Goal: Task Accomplishment & Management: Complete application form

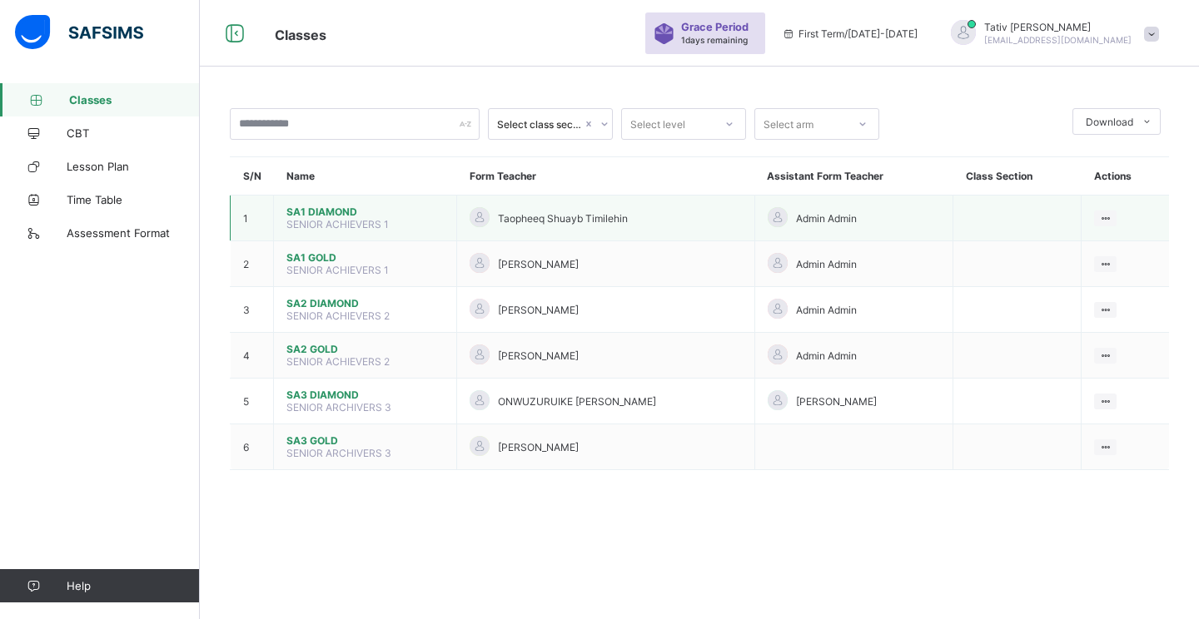
click at [305, 210] on span "SA1 DIAMOND" at bounding box center [364, 212] width 157 height 12
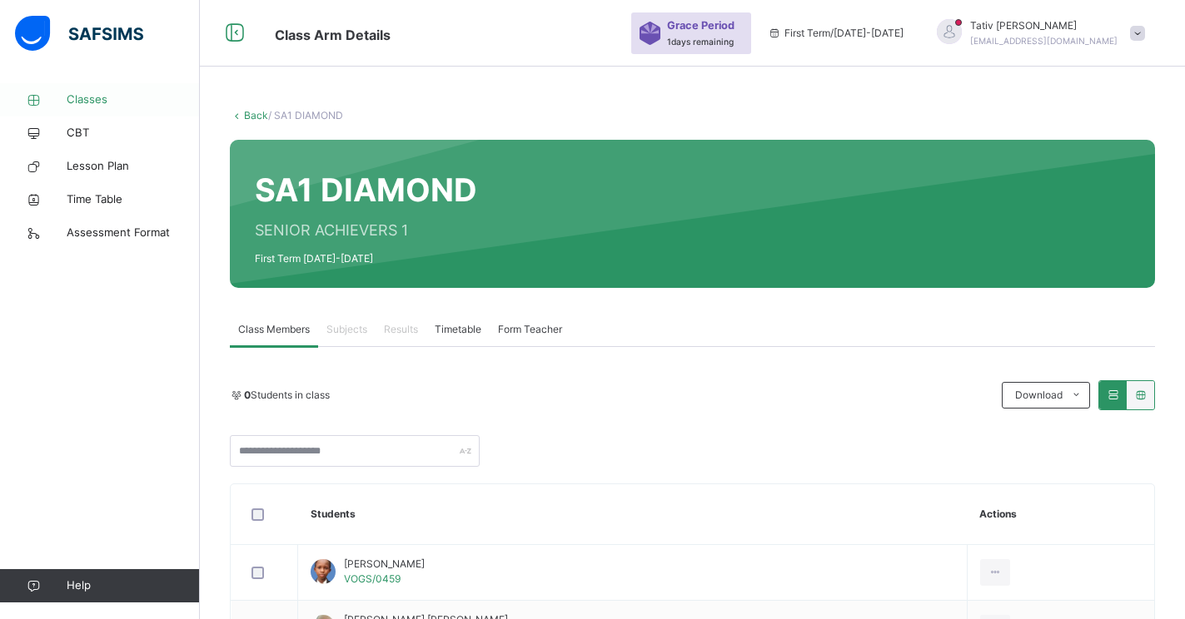
click at [83, 92] on span "Classes" at bounding box center [133, 100] width 133 height 17
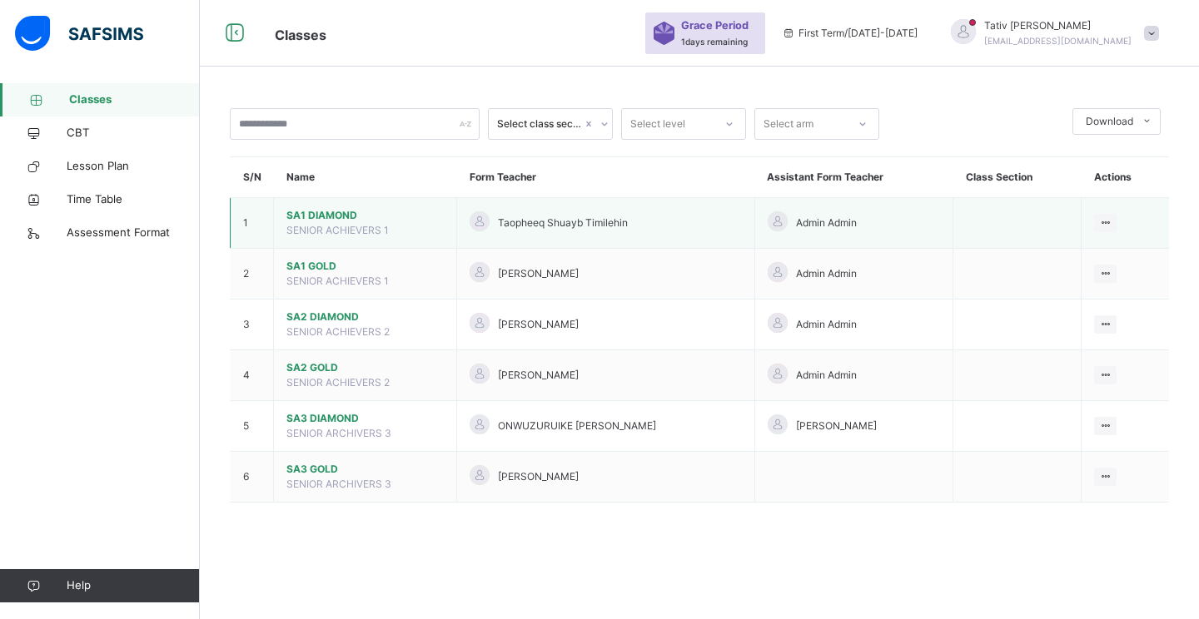
click at [323, 211] on span "SA1 DIAMOND" at bounding box center [364, 215] width 157 height 15
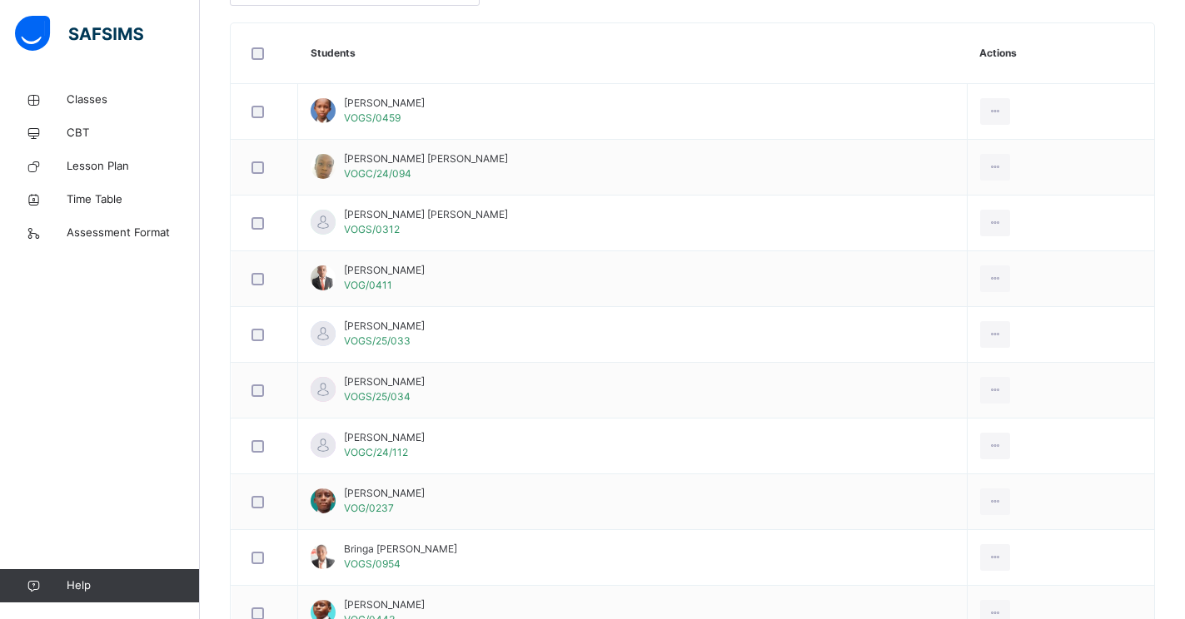
scroll to position [468, 0]
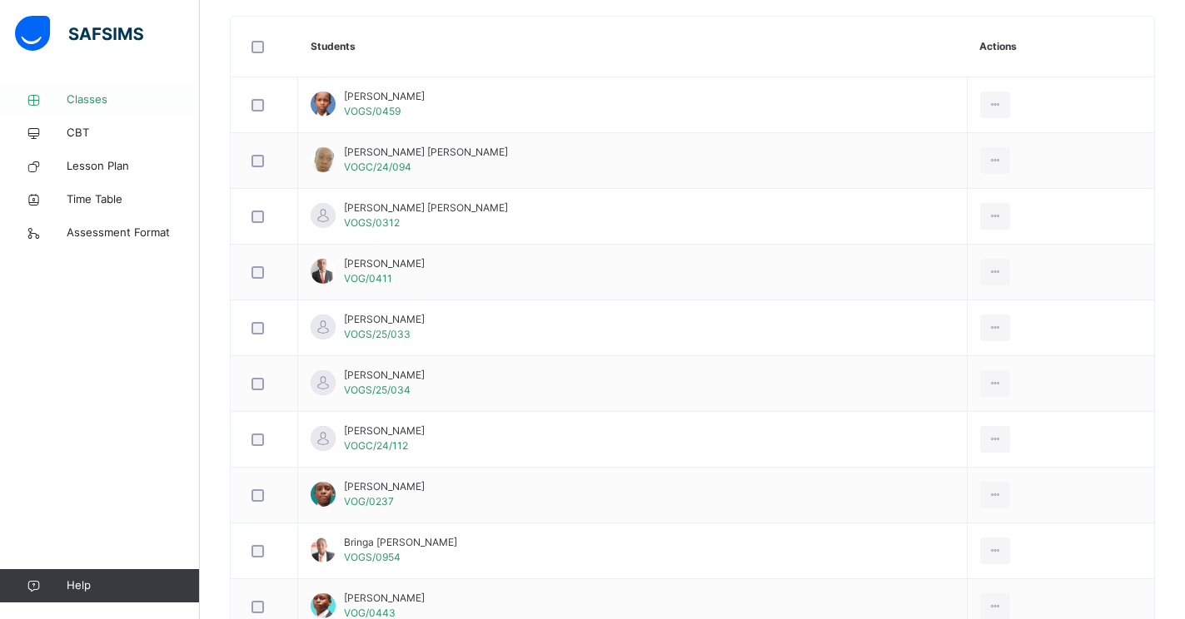
click at [100, 100] on span "Classes" at bounding box center [133, 100] width 133 height 17
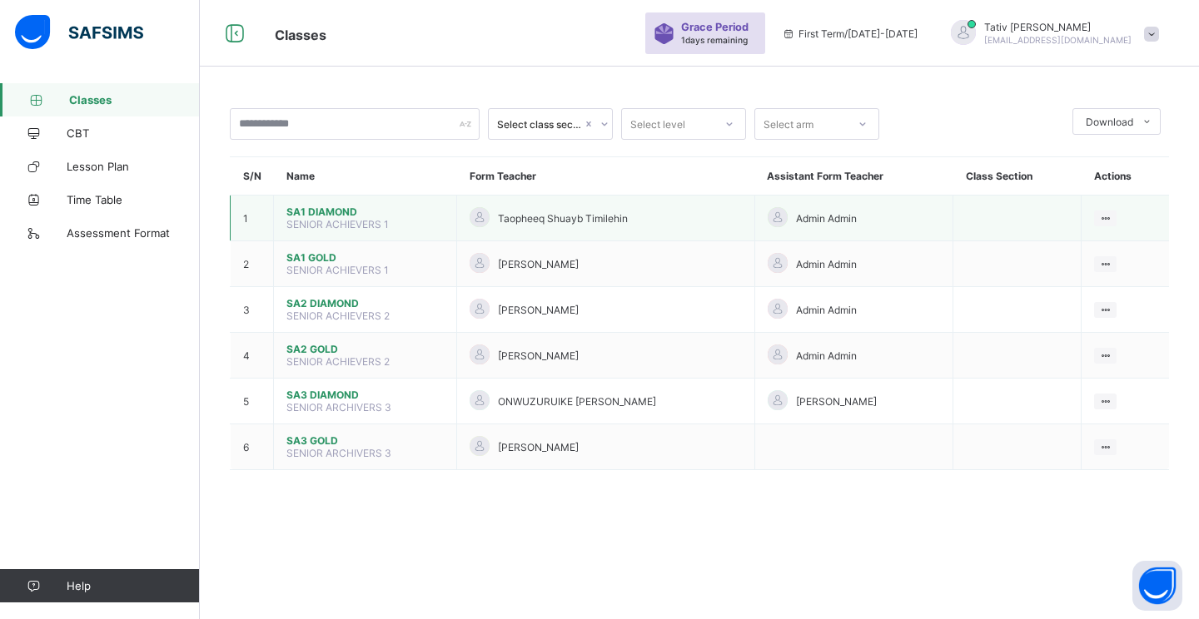
click at [319, 209] on span "SA1 DIAMOND" at bounding box center [364, 212] width 157 height 12
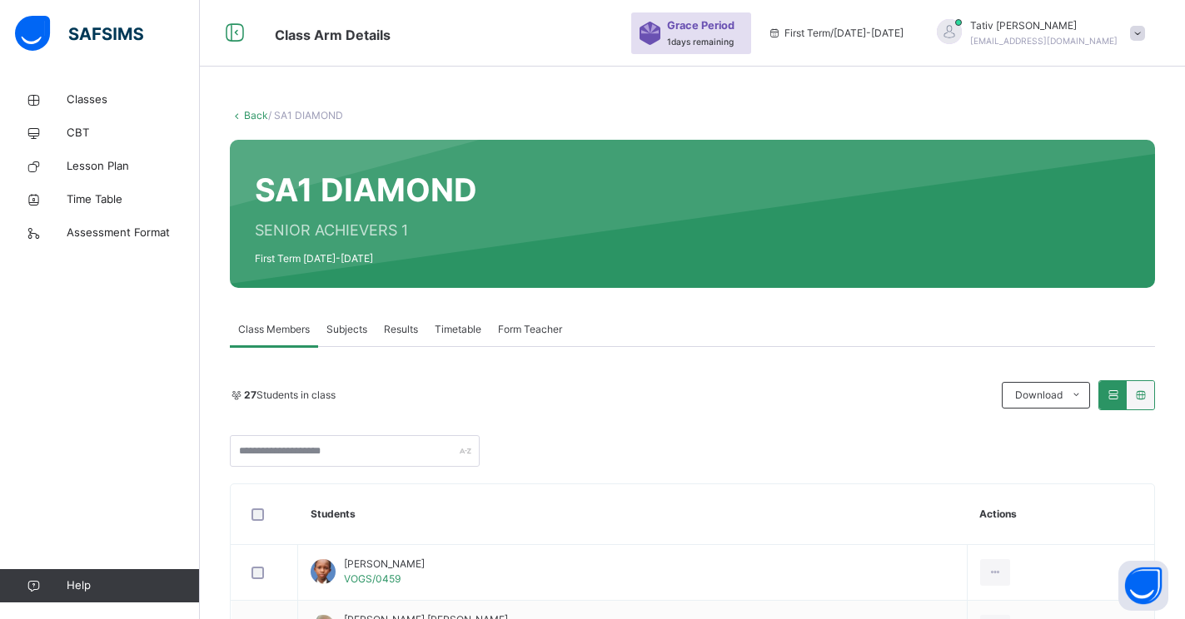
click at [341, 321] on div "Subjects" at bounding box center [346, 329] width 57 height 33
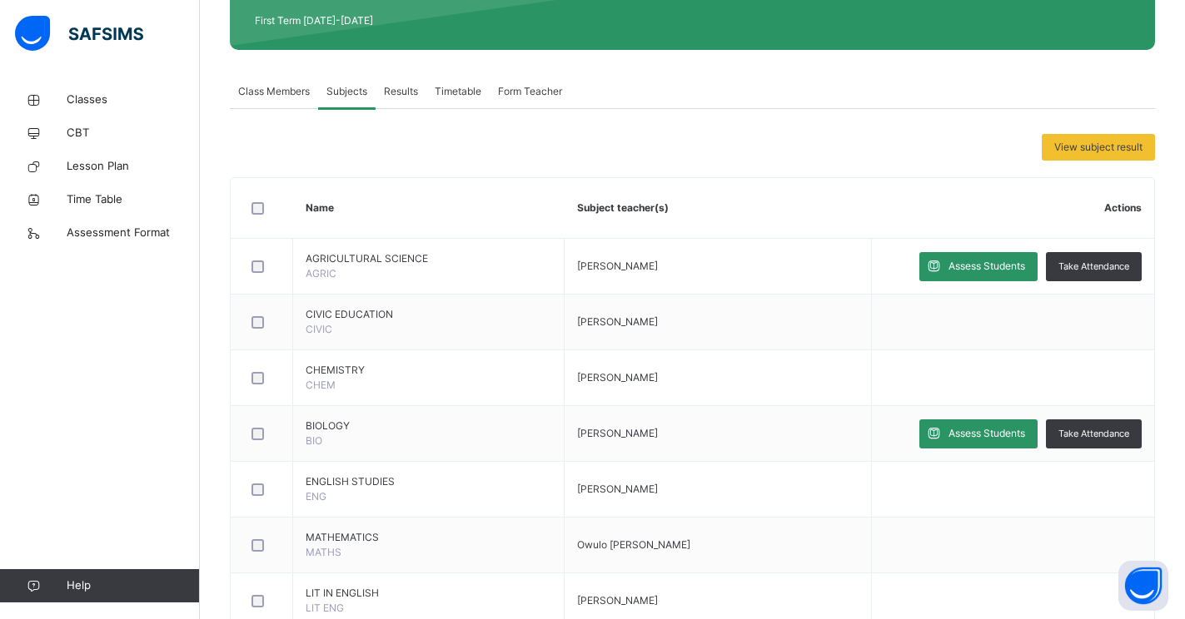
scroll to position [241, 0]
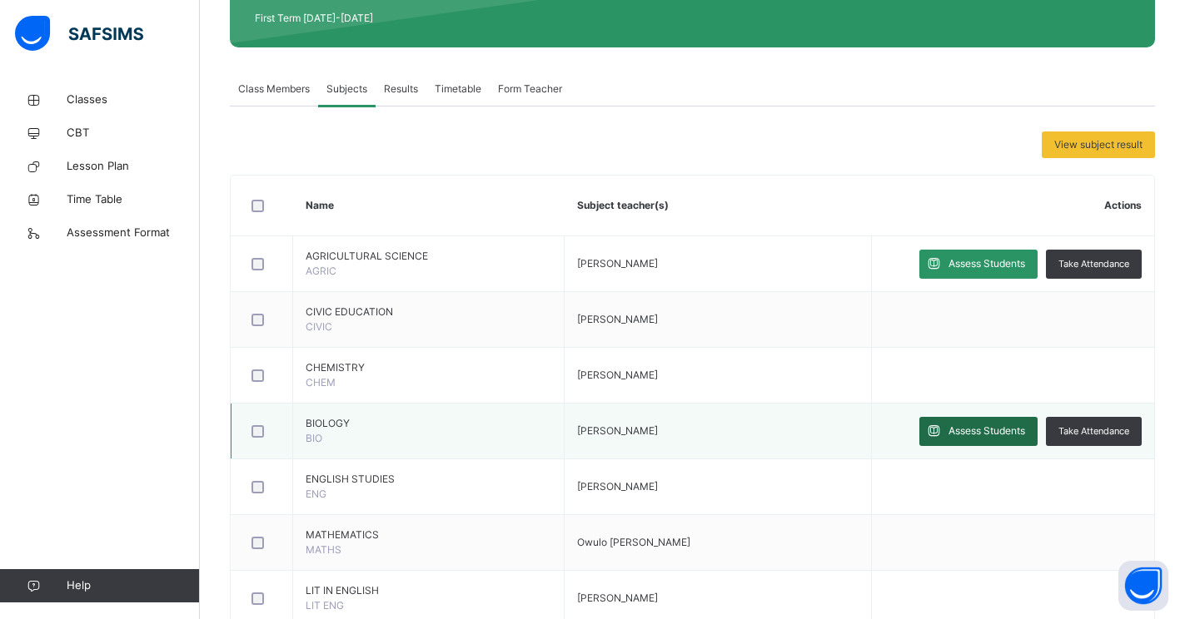
click at [985, 430] on span "Assess Students" at bounding box center [986, 431] width 77 height 15
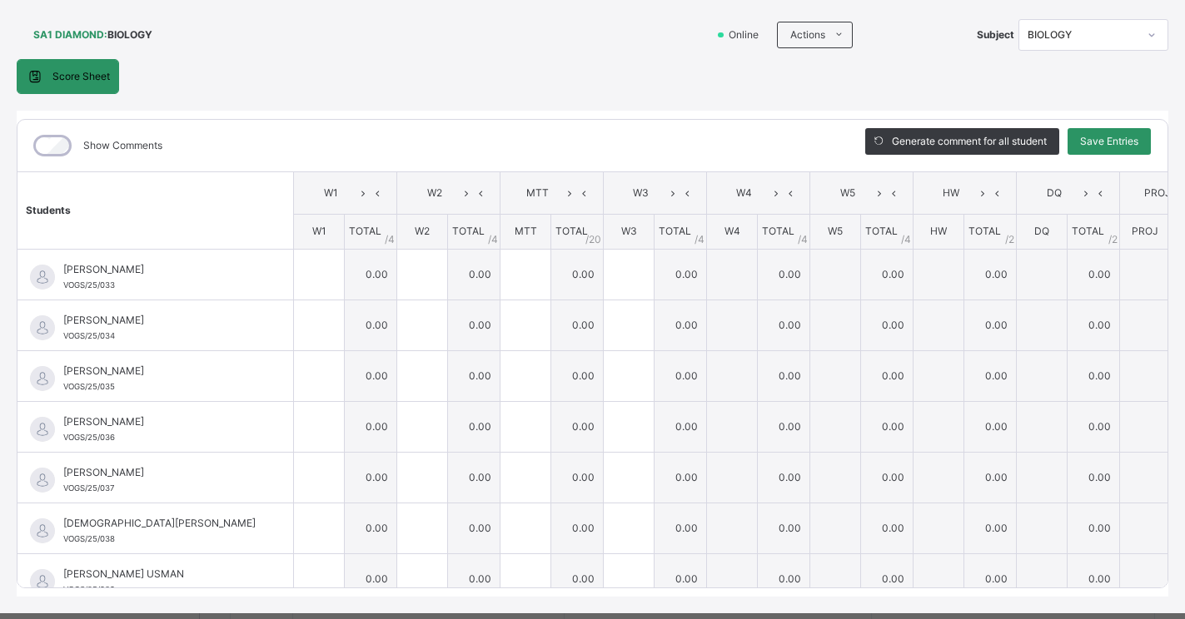
scroll to position [107, 0]
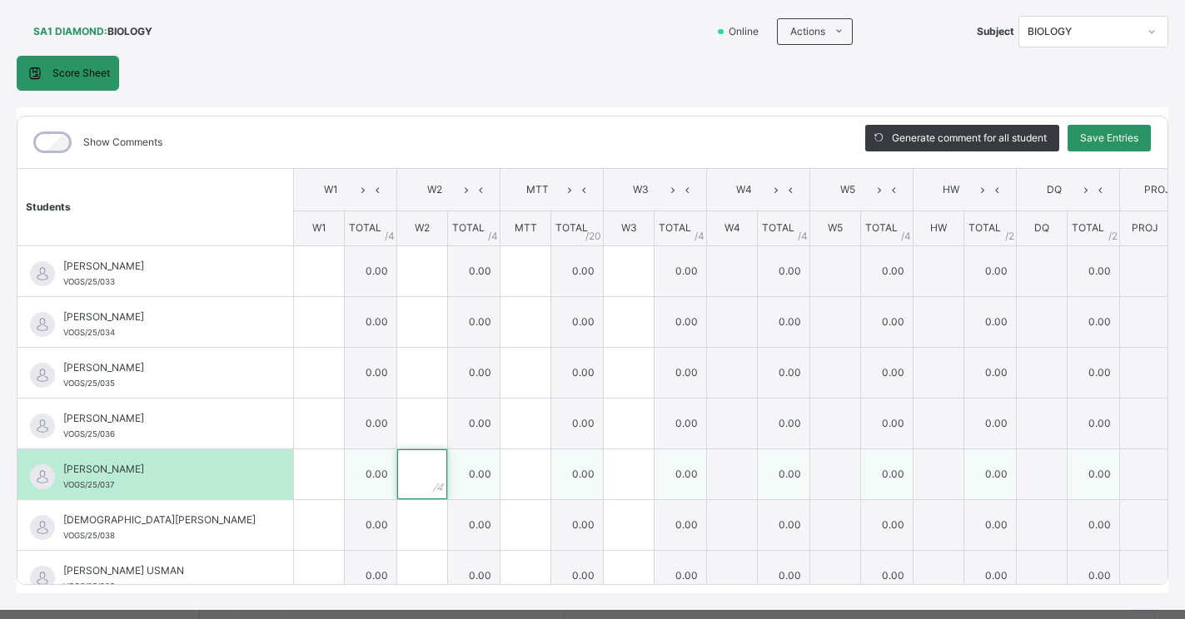
click at [397, 482] on input "text" at bounding box center [422, 475] width 50 height 50
type input "*"
click at [604, 476] on input "text" at bounding box center [629, 475] width 50 height 50
type input "*"
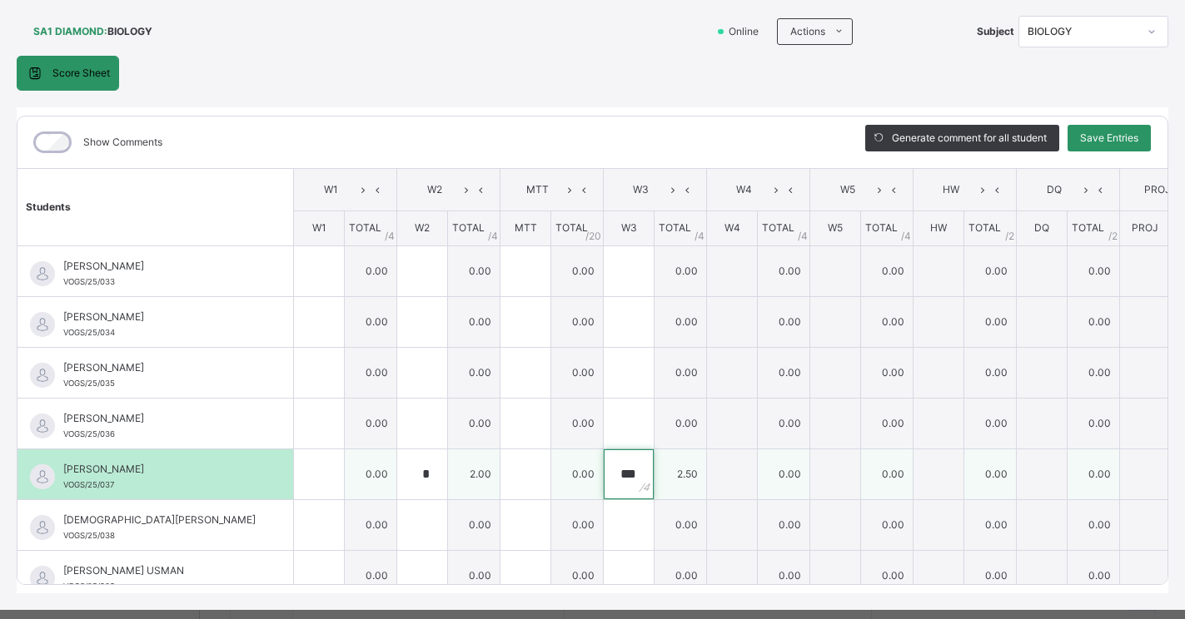
type input "*"
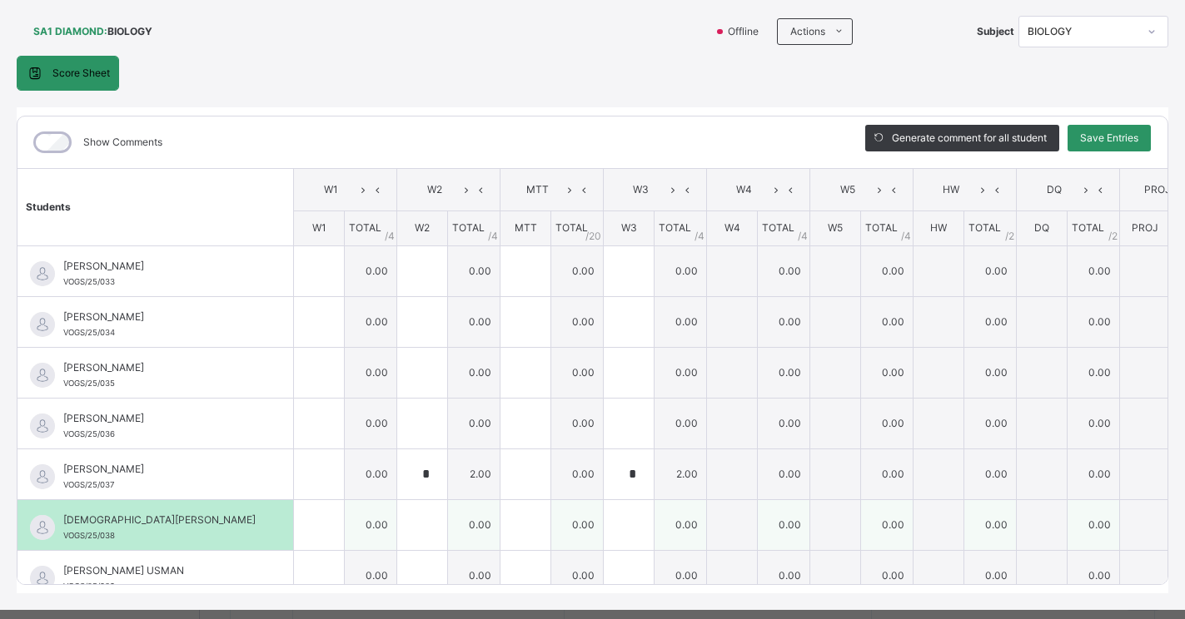
drag, startPoint x: 582, startPoint y: 476, endPoint x: 640, endPoint y: 543, distance: 88.5
click at [654, 543] on td "0.00" at bounding box center [680, 524] width 52 height 51
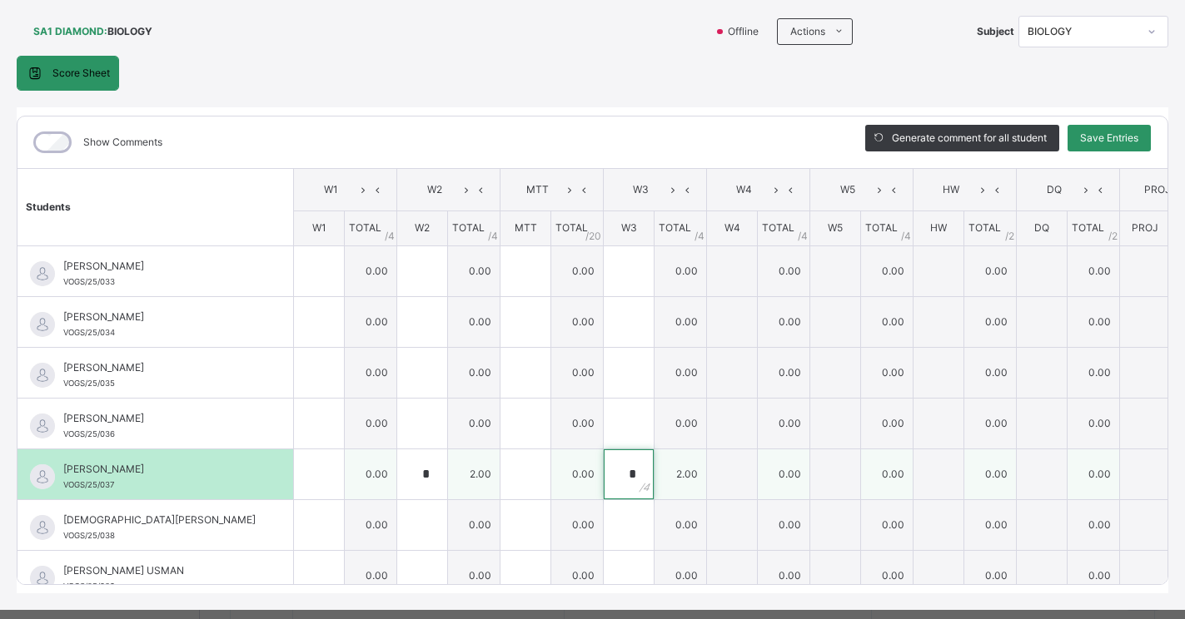
click at [604, 482] on div "*" at bounding box center [629, 475] width 50 height 50
type input "*"
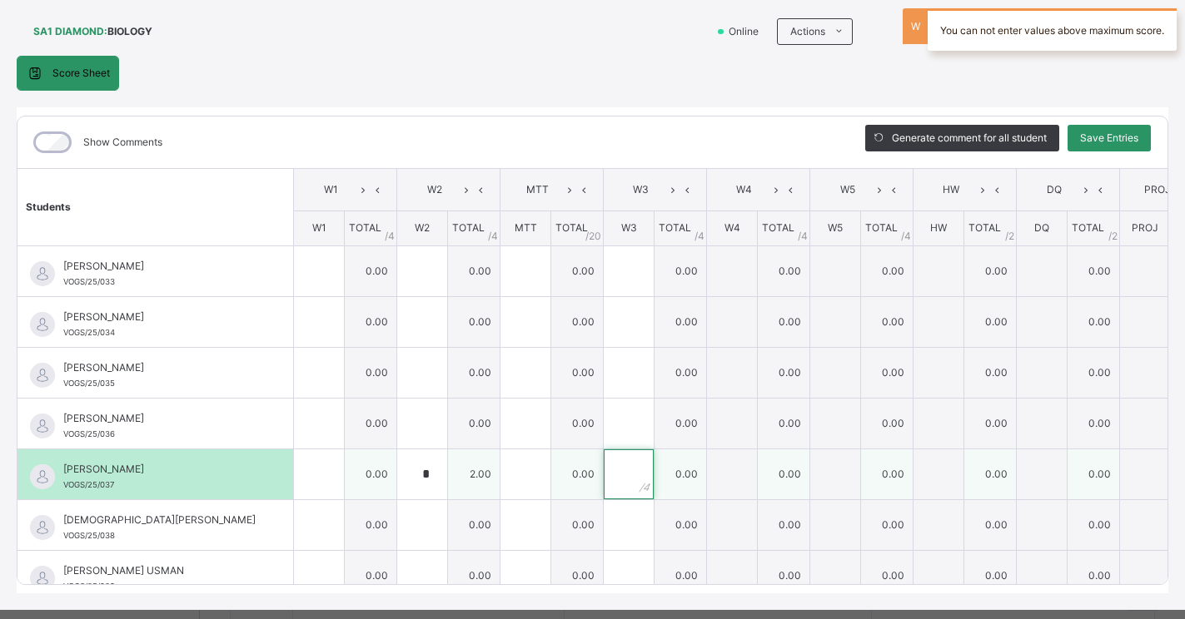
click at [604, 479] on input "text" at bounding box center [629, 475] width 50 height 50
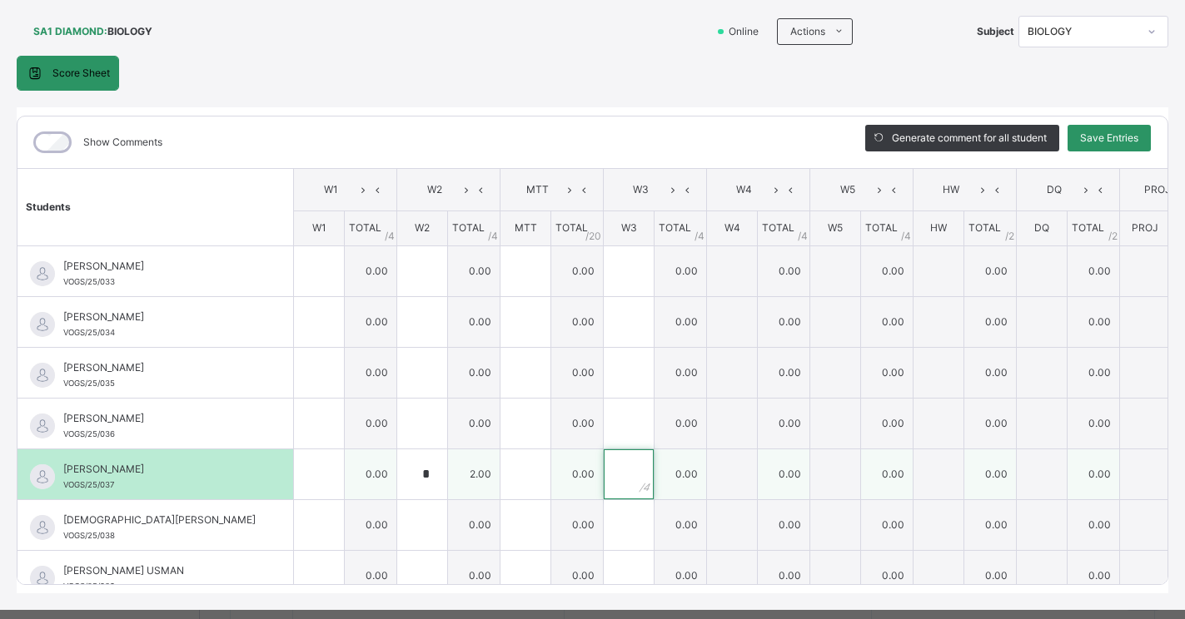
click at [604, 479] on input "text" at bounding box center [629, 475] width 50 height 50
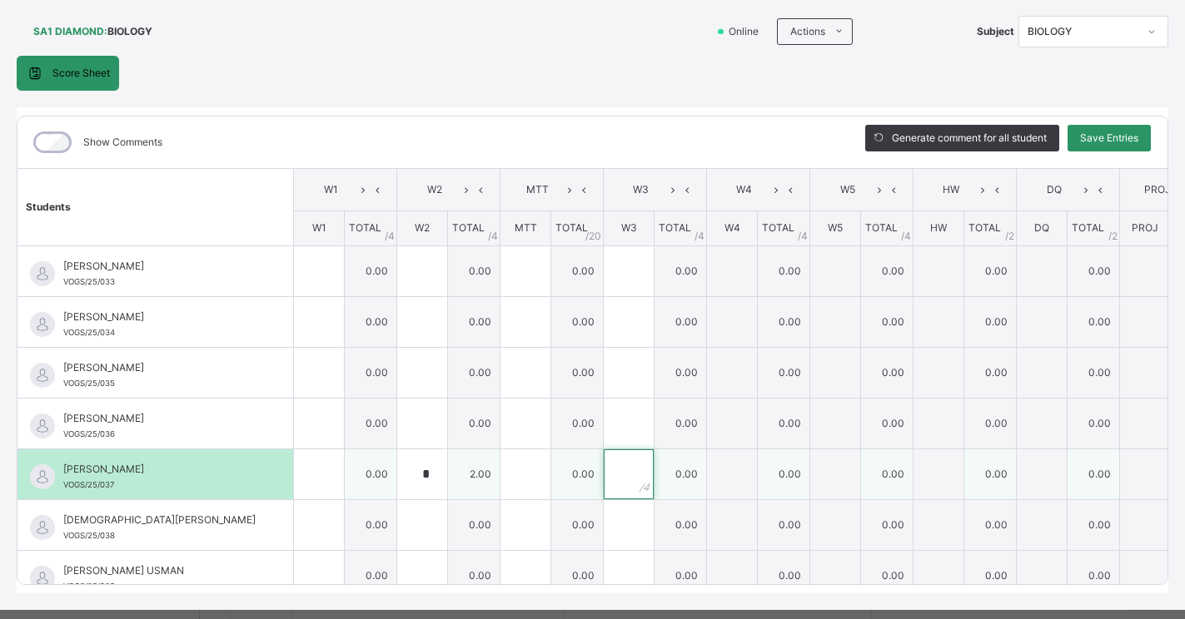
click at [604, 479] on input "text" at bounding box center [629, 475] width 50 height 50
type input "*"
